Goal: Information Seeking & Learning: Check status

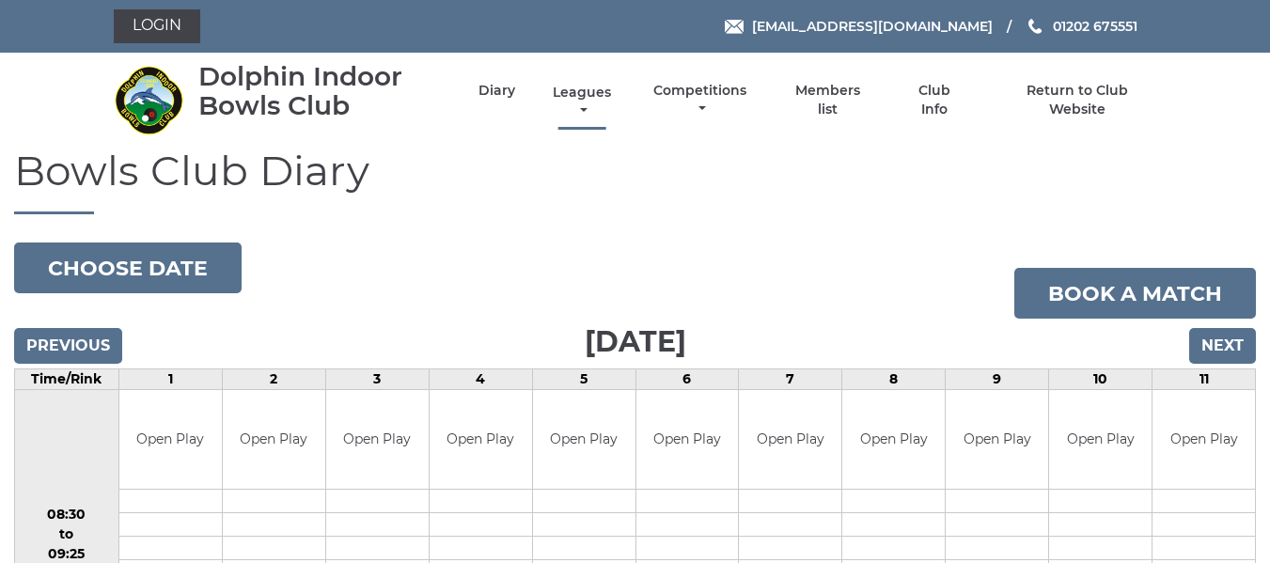
click at [595, 96] on link "Leagues" at bounding box center [582, 102] width 68 height 37
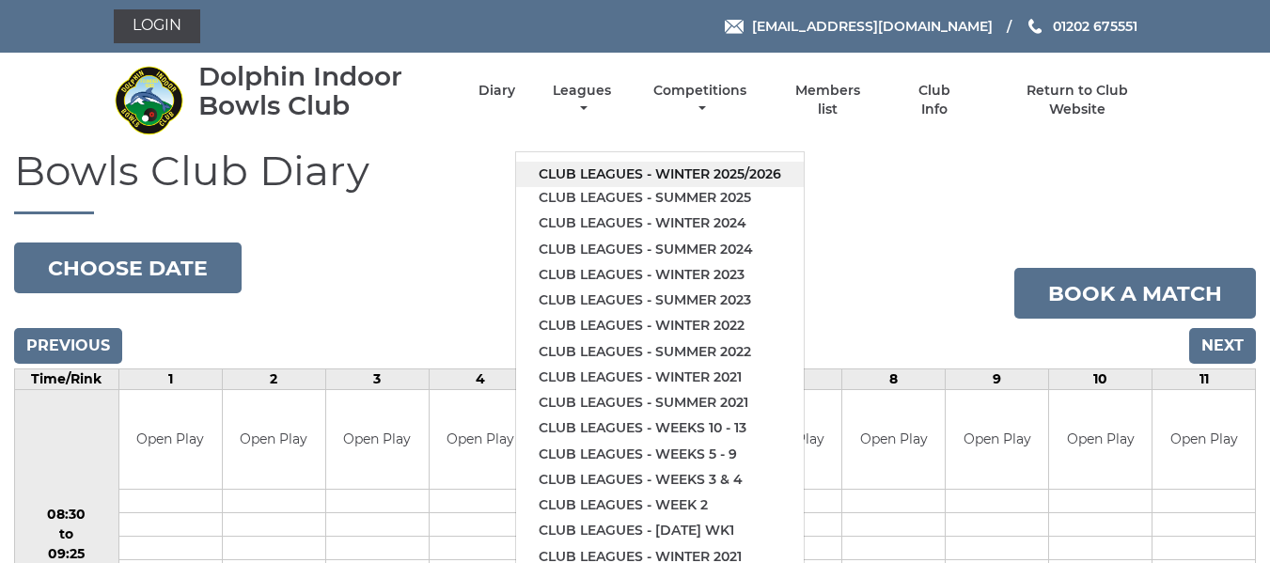
click at [607, 175] on link "Club leagues - Winter 2025/2026" at bounding box center [660, 174] width 288 height 25
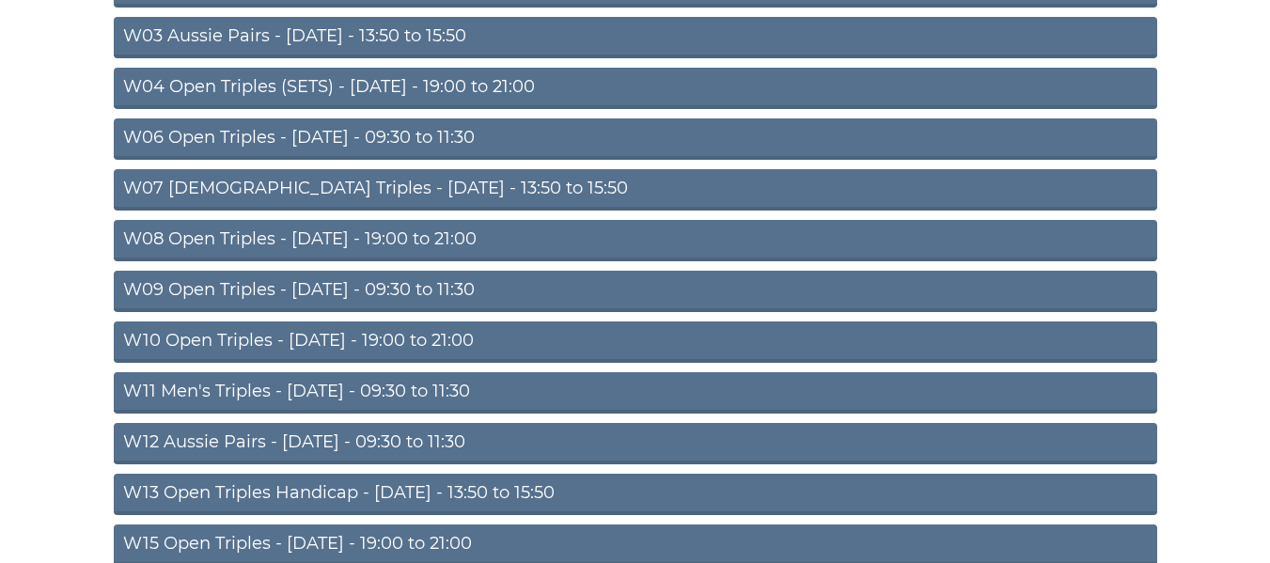
scroll to position [376, 0]
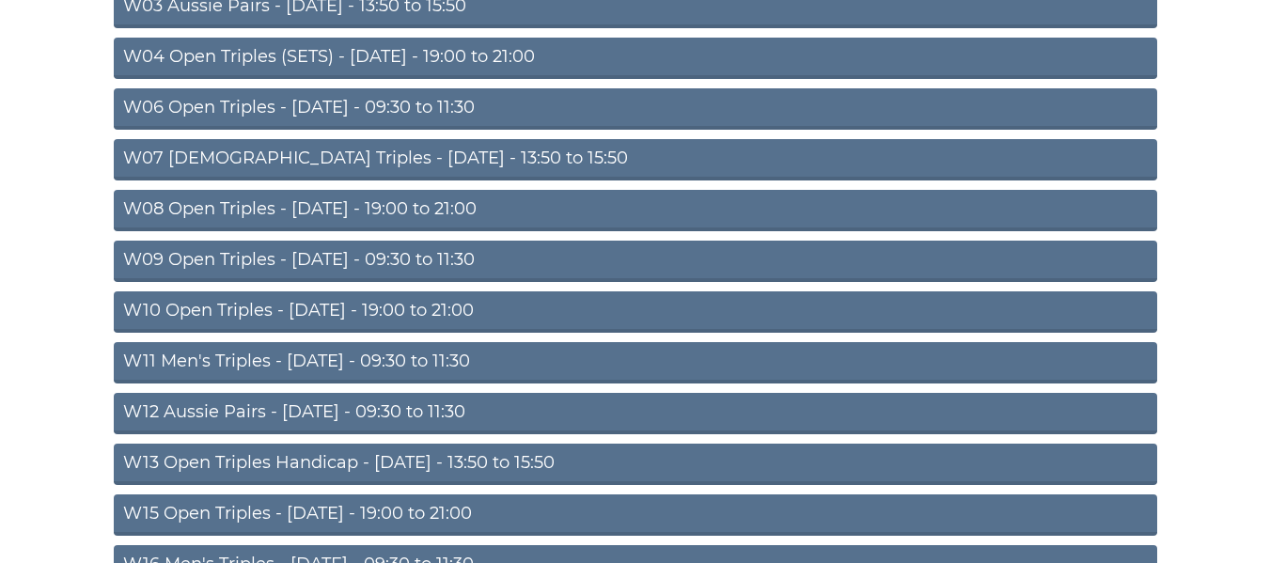
click at [362, 365] on link "W11 Men's Triples - Thursday - 09:30 to 11:30" at bounding box center [635, 362] width 1043 height 41
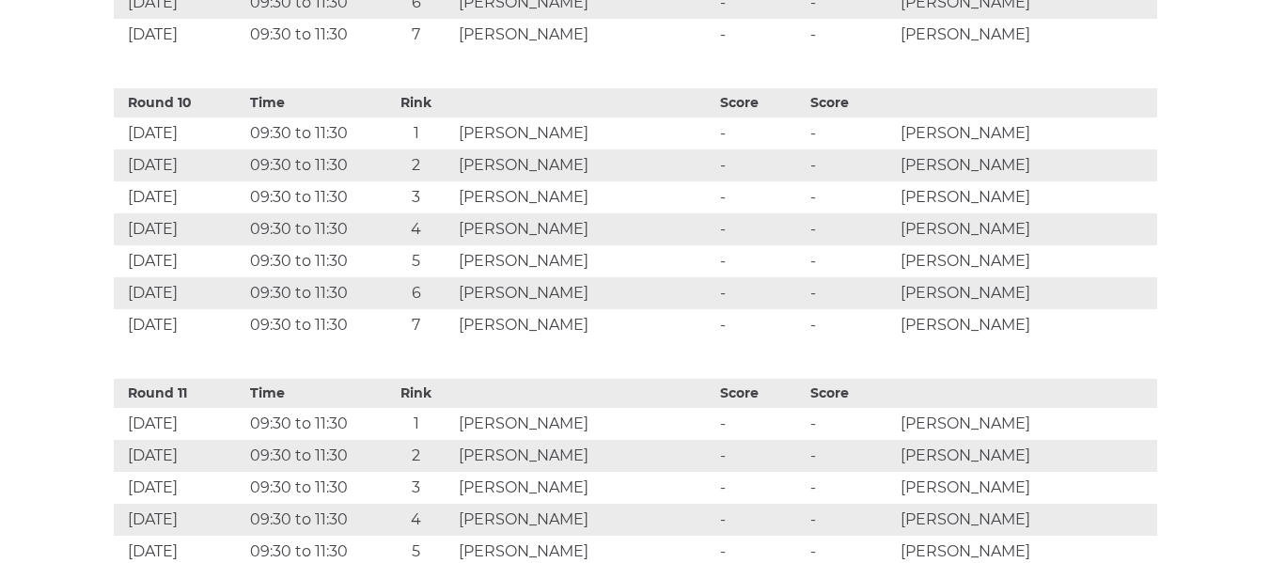
scroll to position [3572, 0]
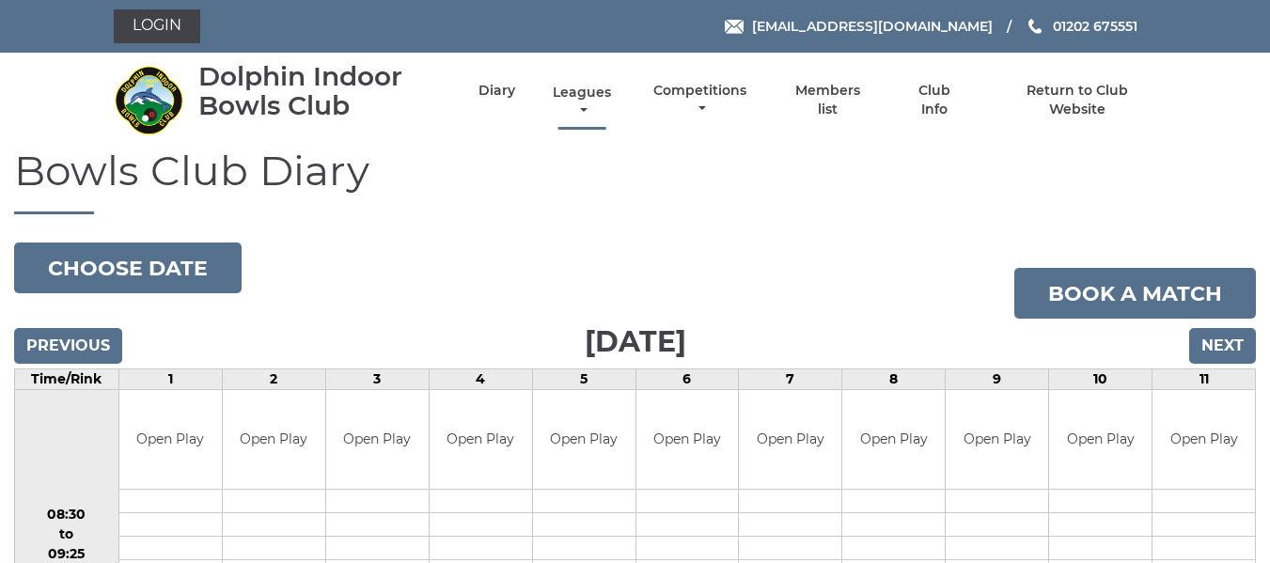
click at [587, 90] on link "Leagues" at bounding box center [582, 102] width 68 height 37
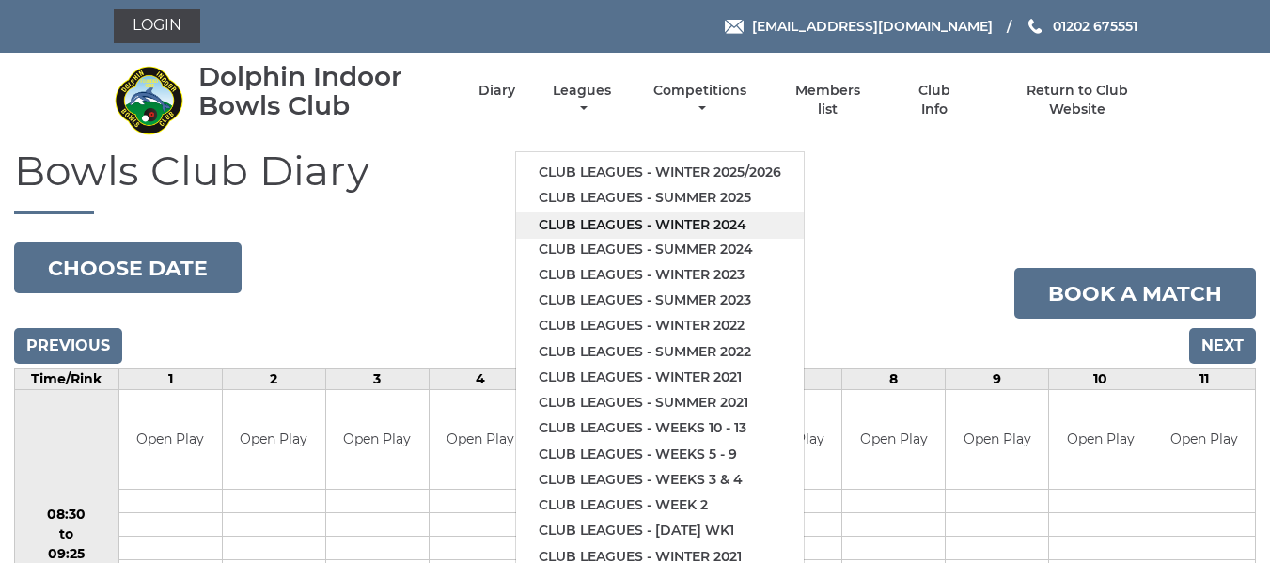
click at [629, 223] on link "Club leagues - Winter 2024" at bounding box center [660, 224] width 288 height 25
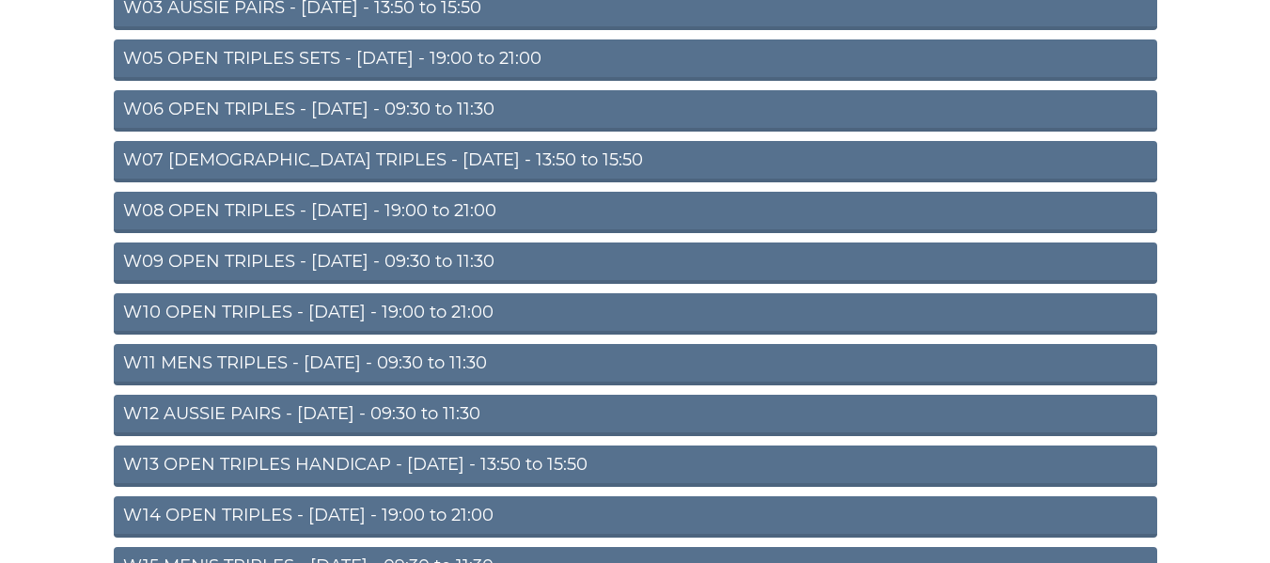
scroll to position [376, 0]
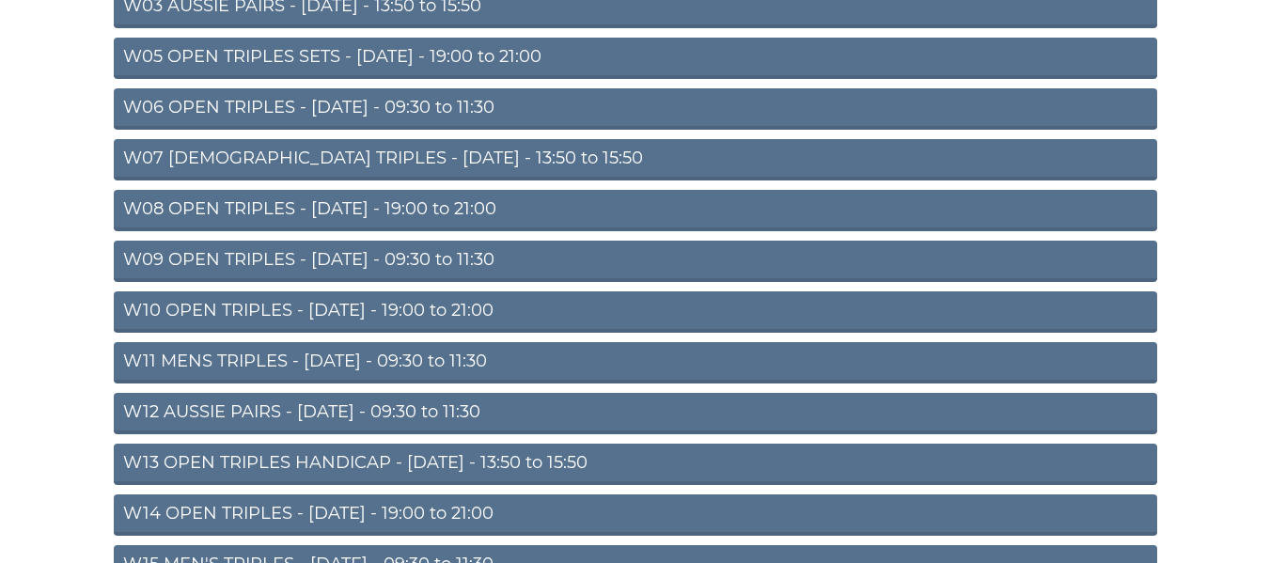
click at [407, 356] on link "W11 MENS TRIPLES - [DATE] - 09:30 to 11:30" at bounding box center [635, 362] width 1043 height 41
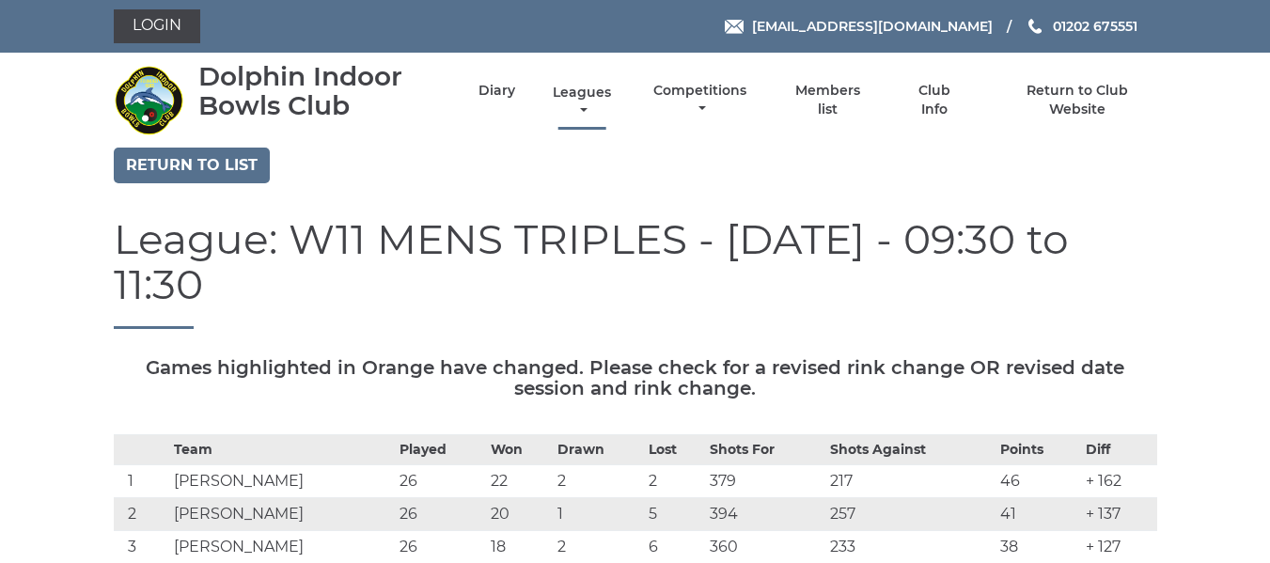
click at [603, 87] on link "Leagues" at bounding box center [582, 102] width 68 height 37
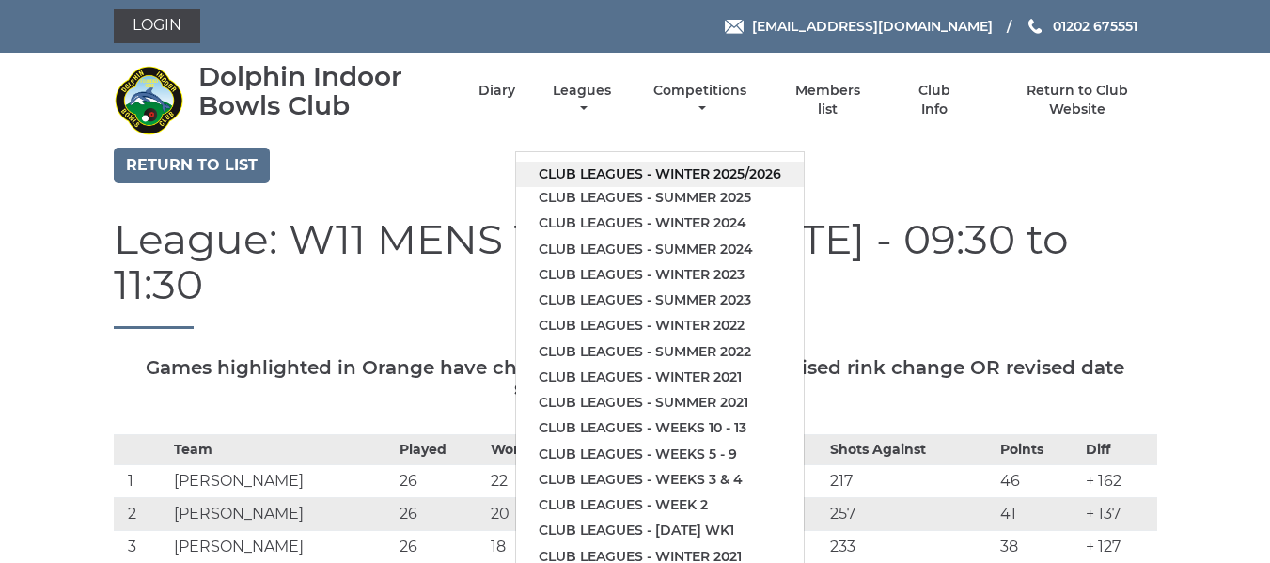
click at [647, 169] on link "Club leagues - Winter 2025/2026" at bounding box center [660, 174] width 288 height 25
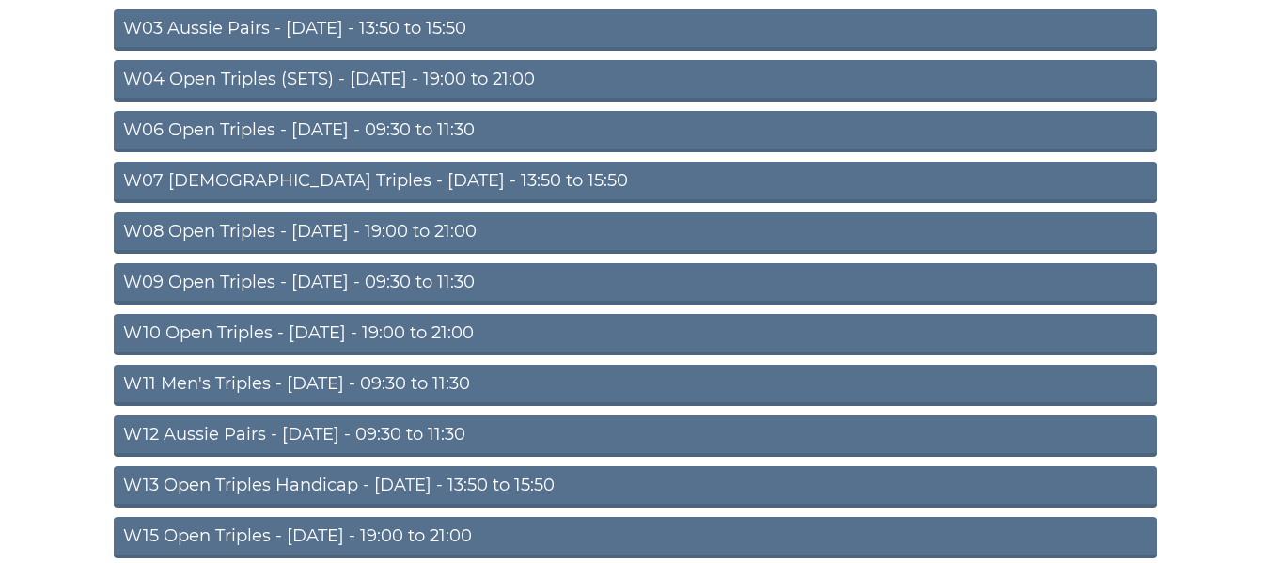
scroll to position [470, 0]
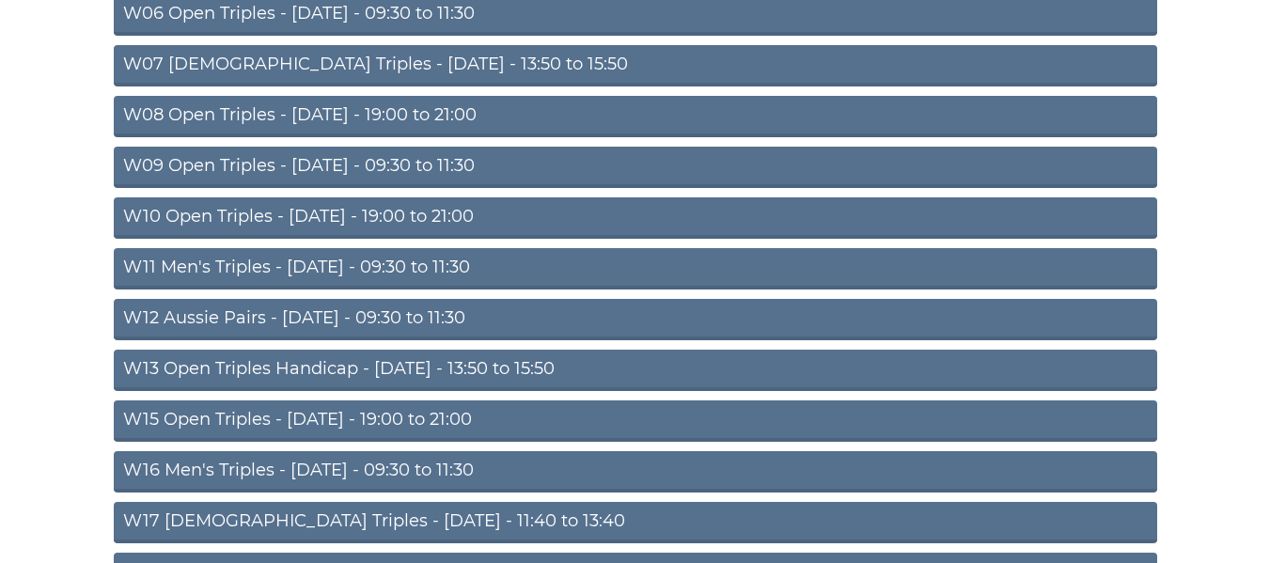
click at [361, 260] on link "W11 Men's Triples - [DATE] - 09:30 to 11:30" at bounding box center [635, 268] width 1043 height 41
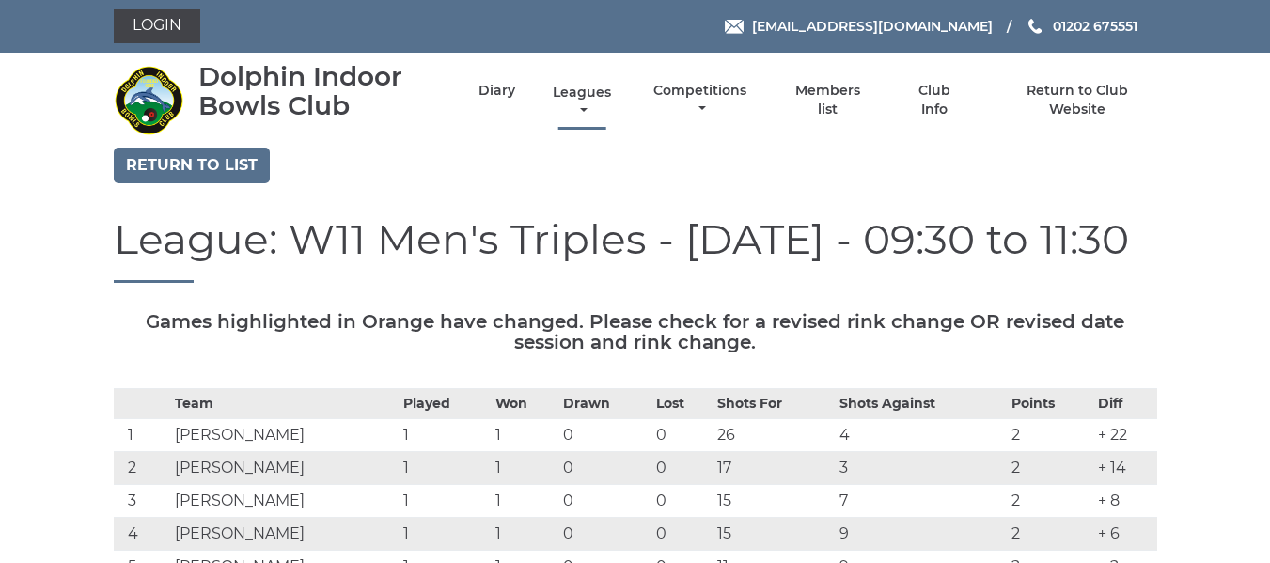
click at [580, 93] on link "Leagues" at bounding box center [582, 102] width 68 height 37
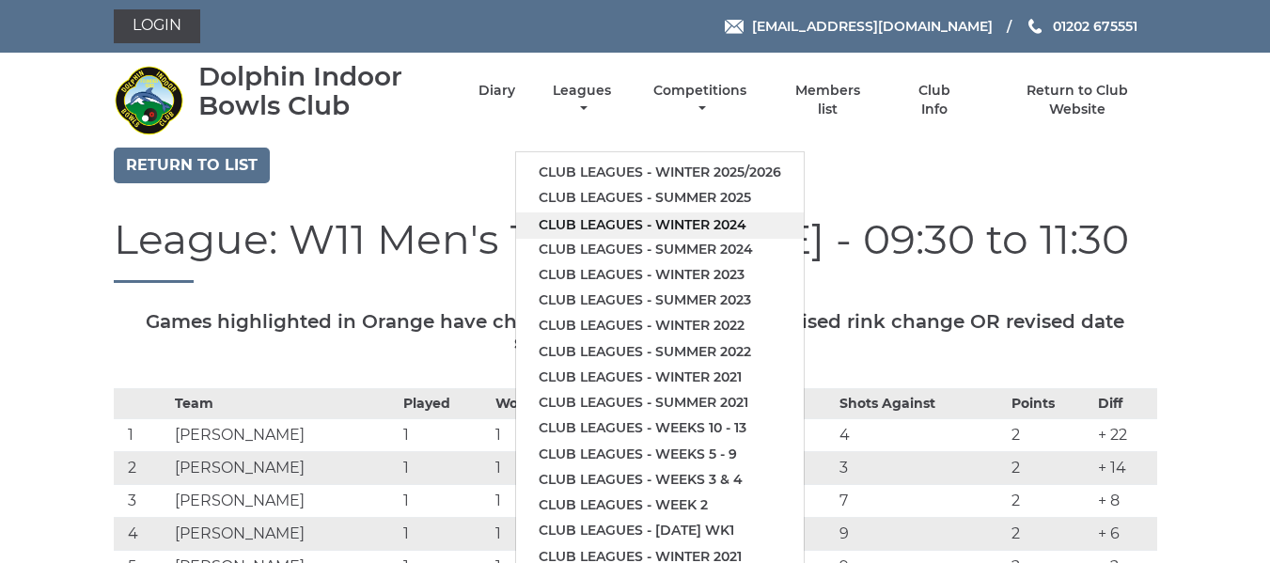
click at [608, 225] on link "Club leagues - Winter 2024" at bounding box center [660, 224] width 288 height 25
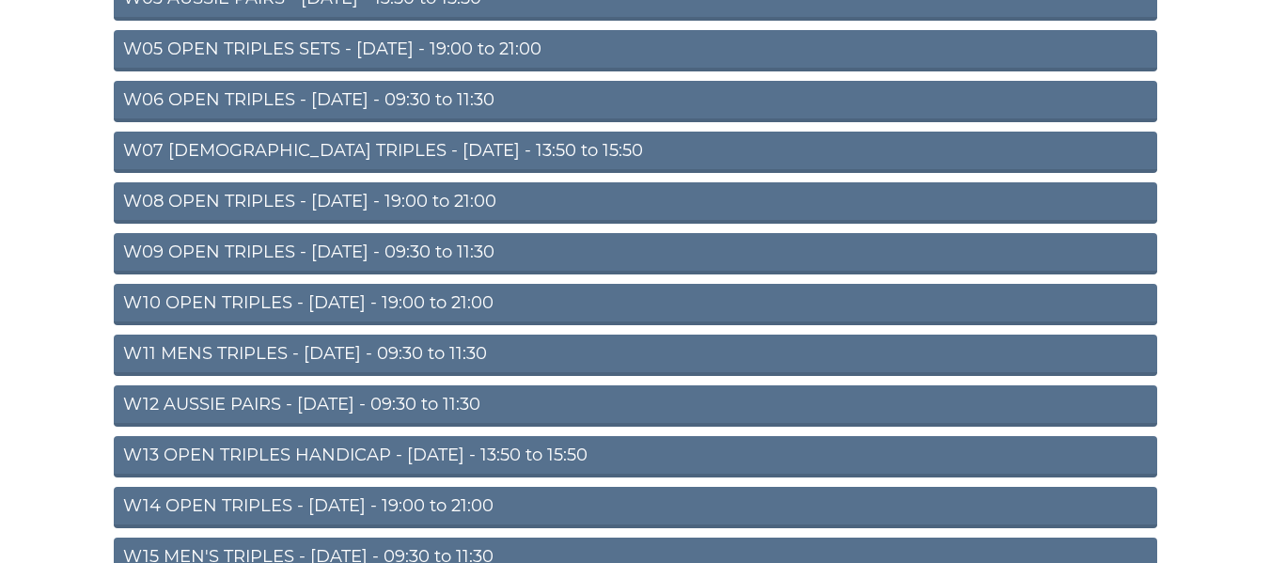
scroll to position [470, 0]
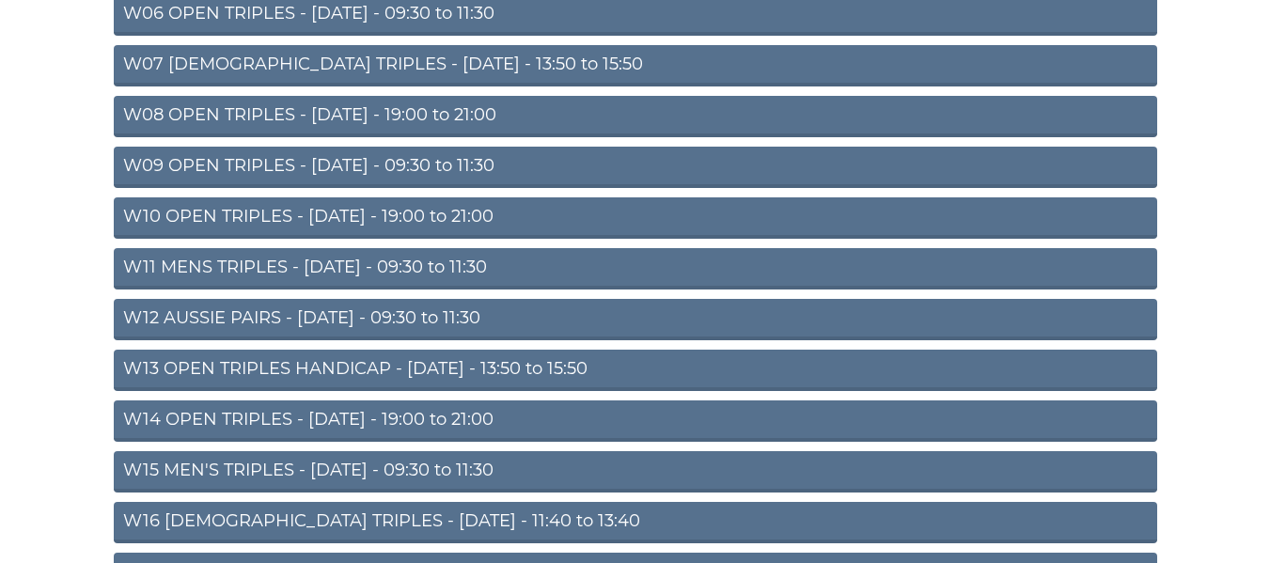
click at [385, 262] on link "W11 MENS TRIPLES - Thursday - 09:30 to 11:30" at bounding box center [635, 268] width 1043 height 41
